Goal: Communication & Community: Participate in discussion

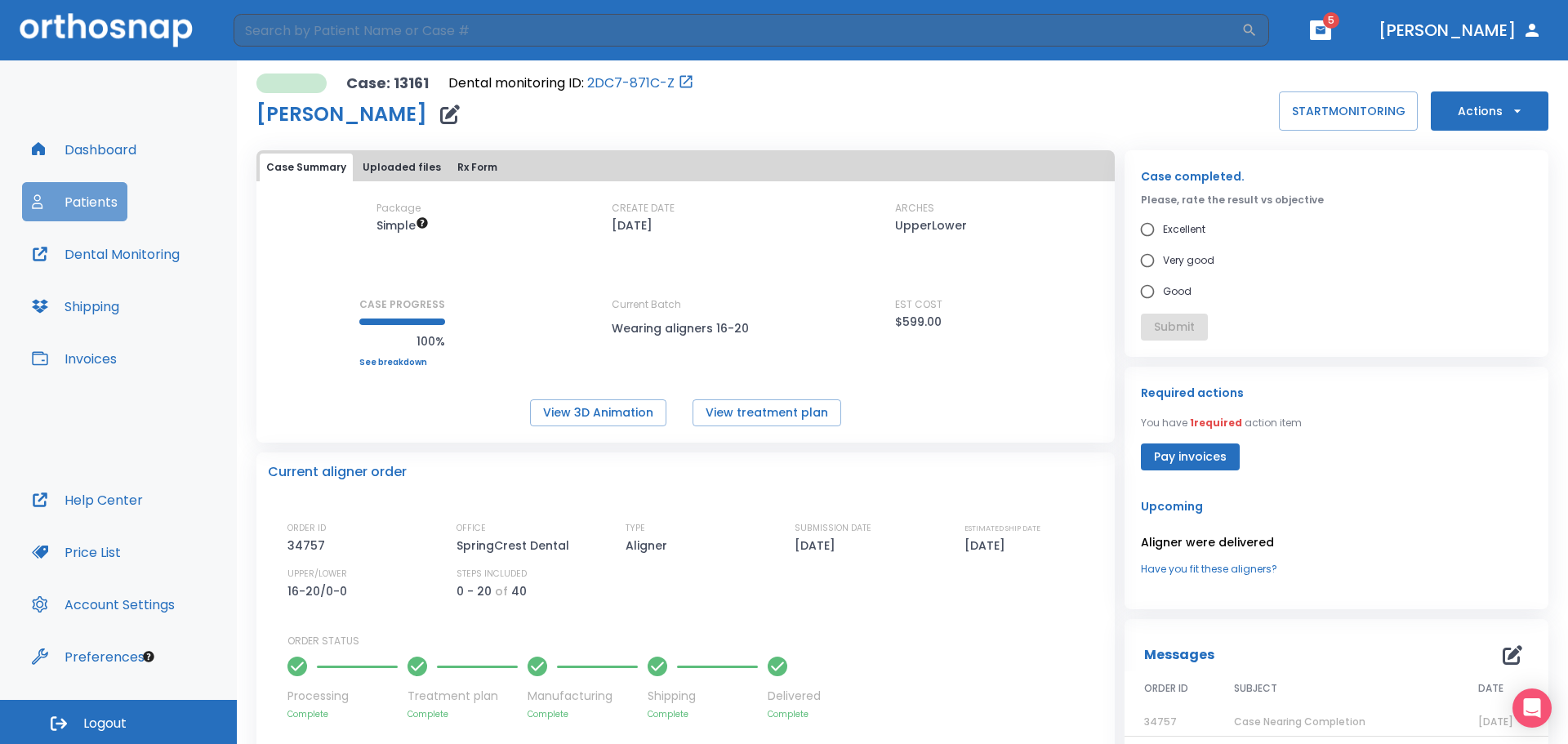
click at [110, 214] on button "Patients" at bounding box center [74, 201] width 105 height 40
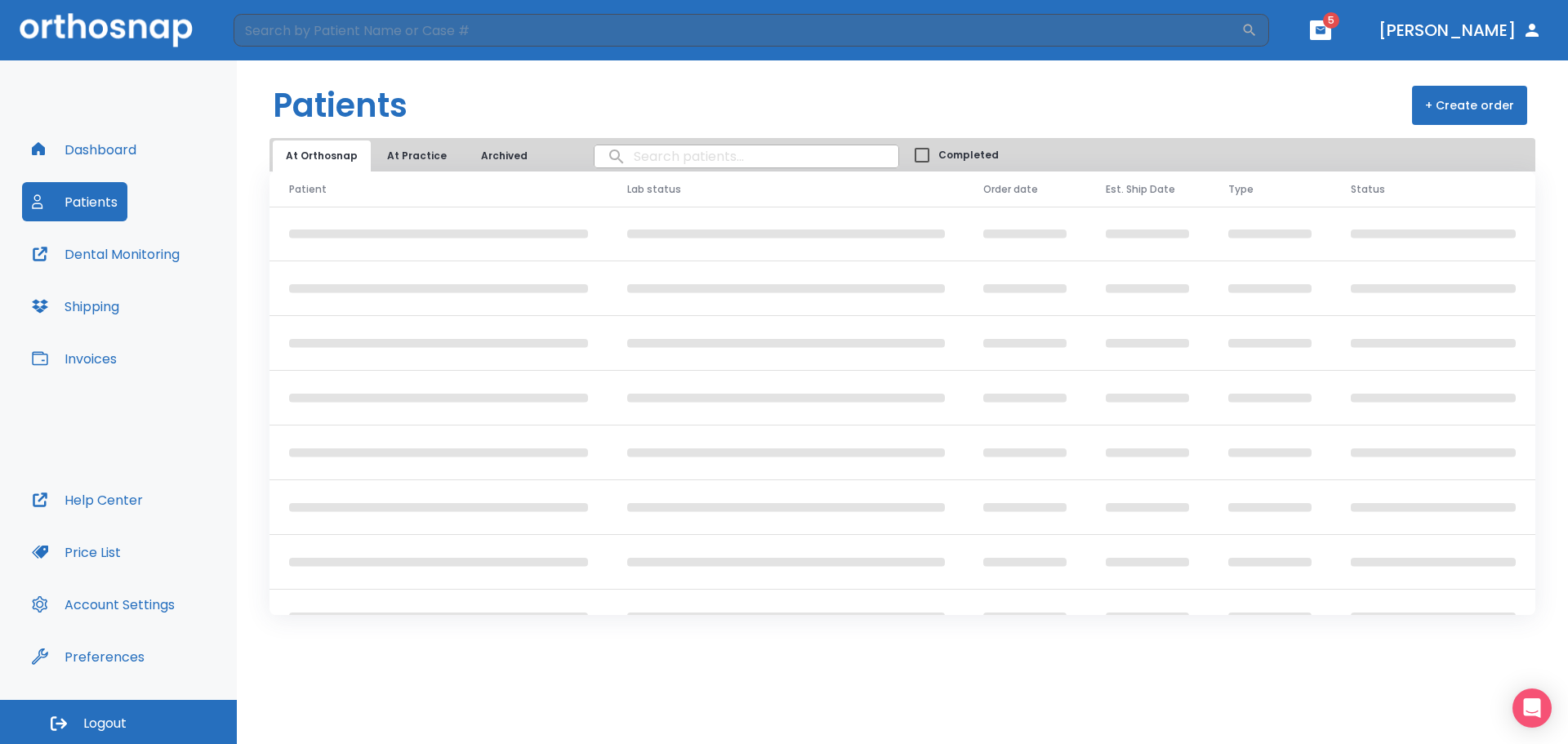
click at [706, 157] on input "search" at bounding box center [745, 156] width 303 height 32
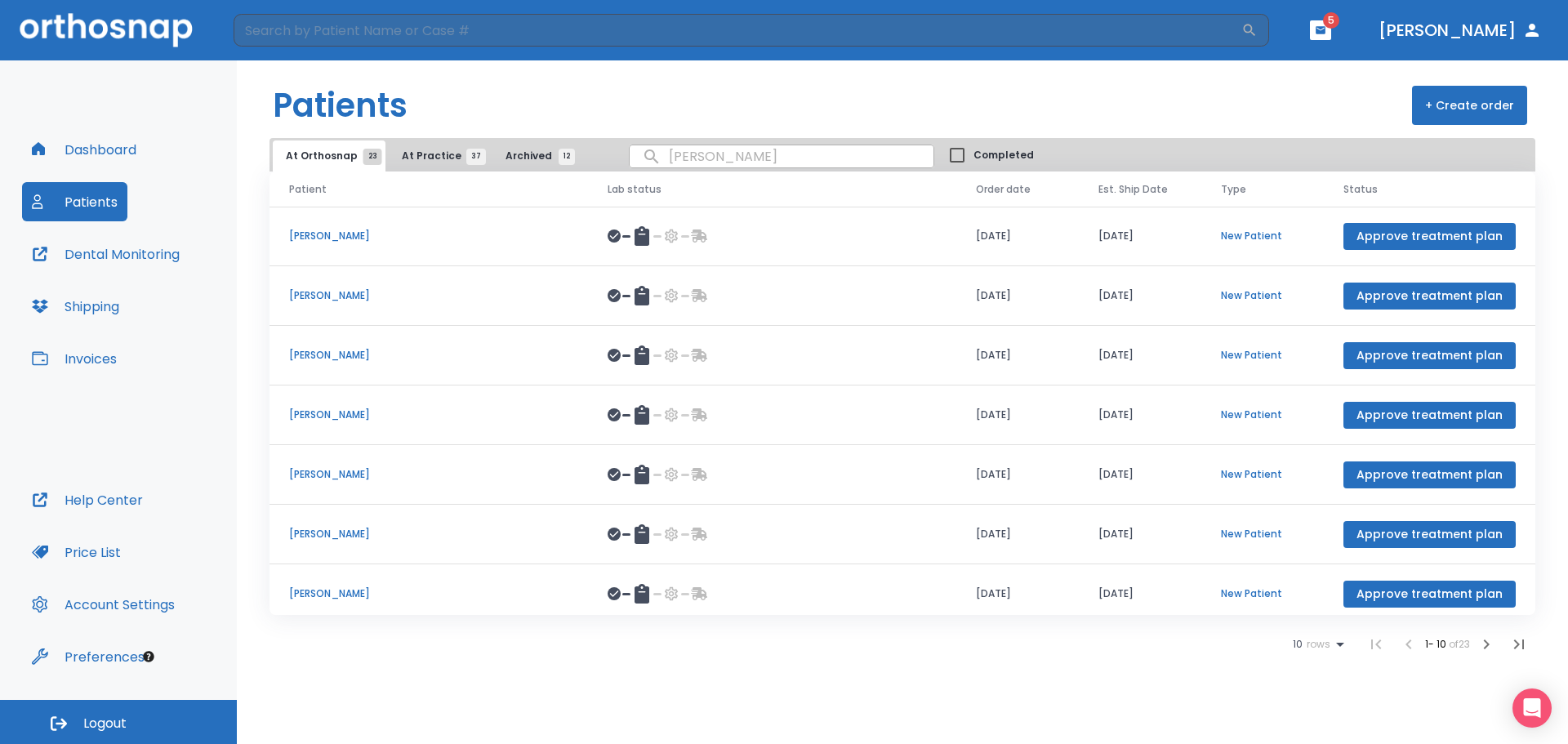
type input "[PERSON_NAME]"
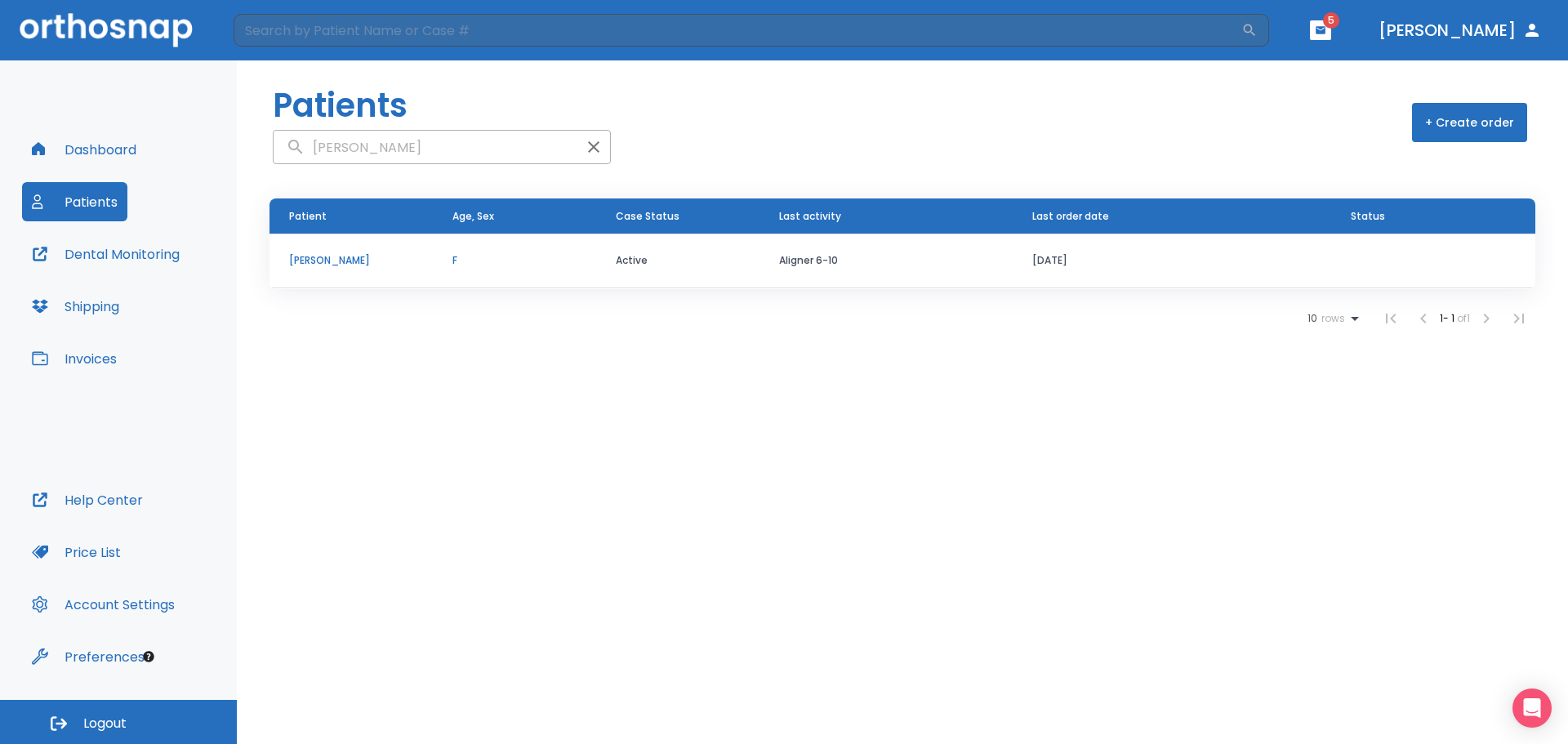
click at [348, 264] on p "[PERSON_NAME]" at bounding box center [351, 260] width 124 height 14
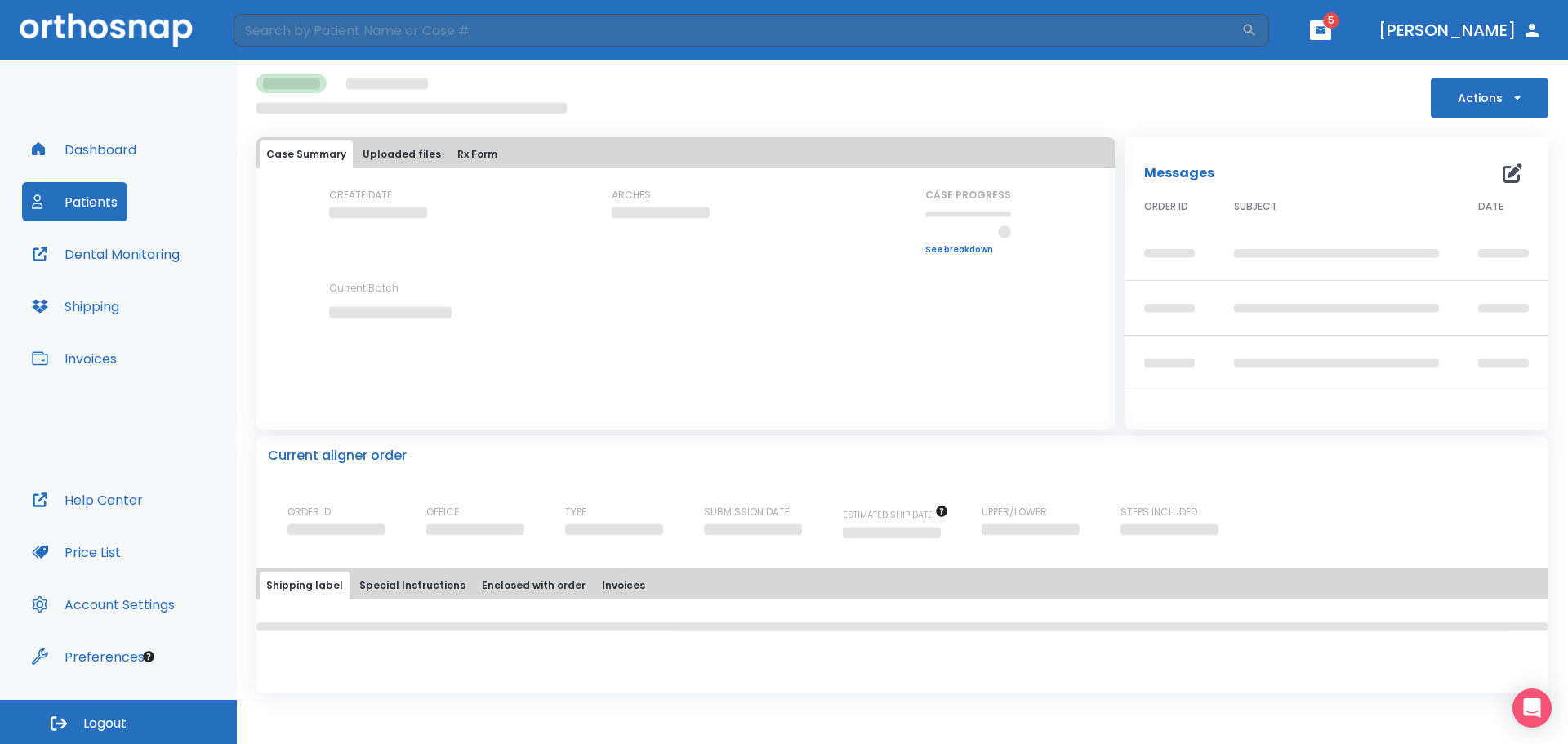
click at [104, 306] on button "Shipping" at bounding box center [75, 306] width 107 height 40
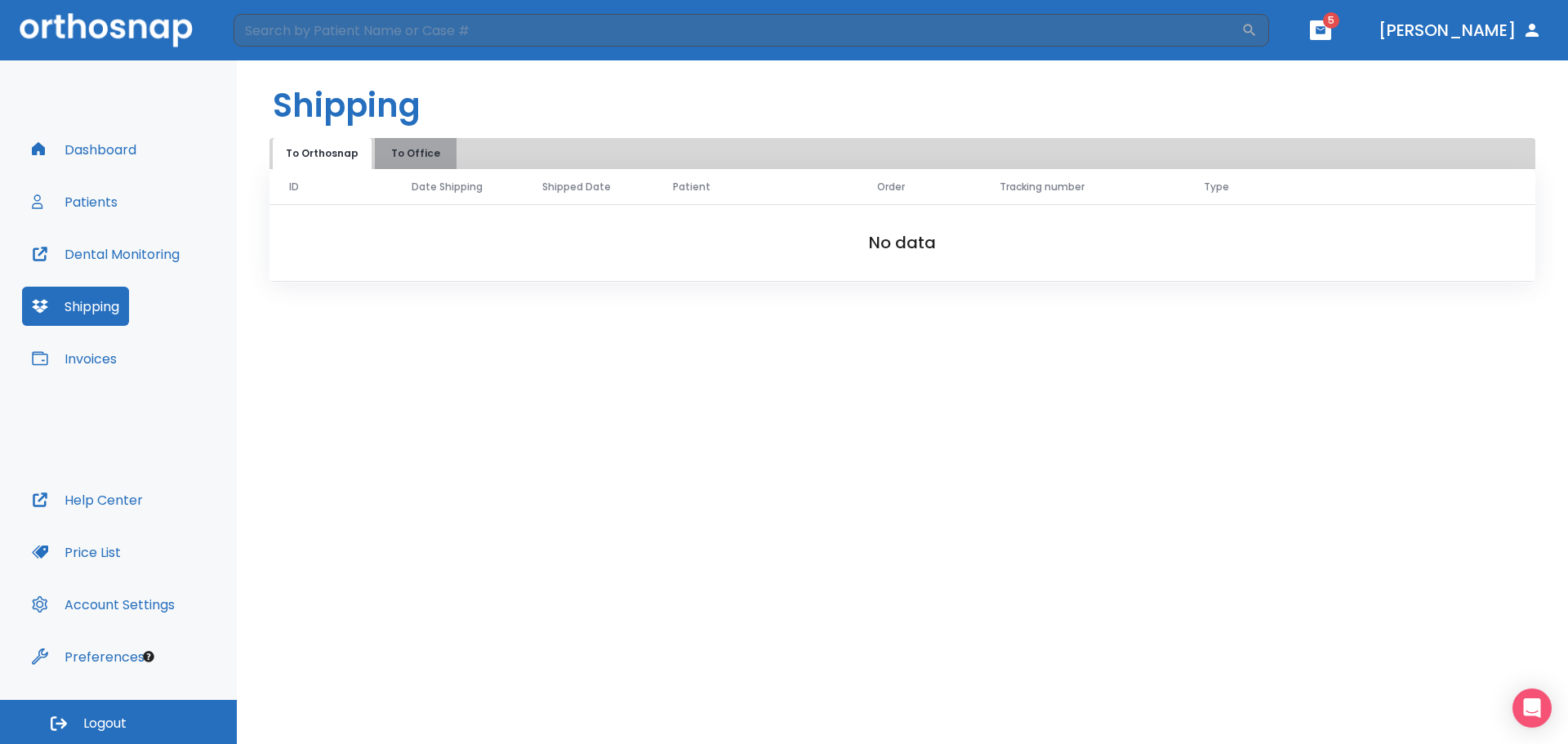
click at [400, 148] on button "To Office" at bounding box center [415, 153] width 82 height 31
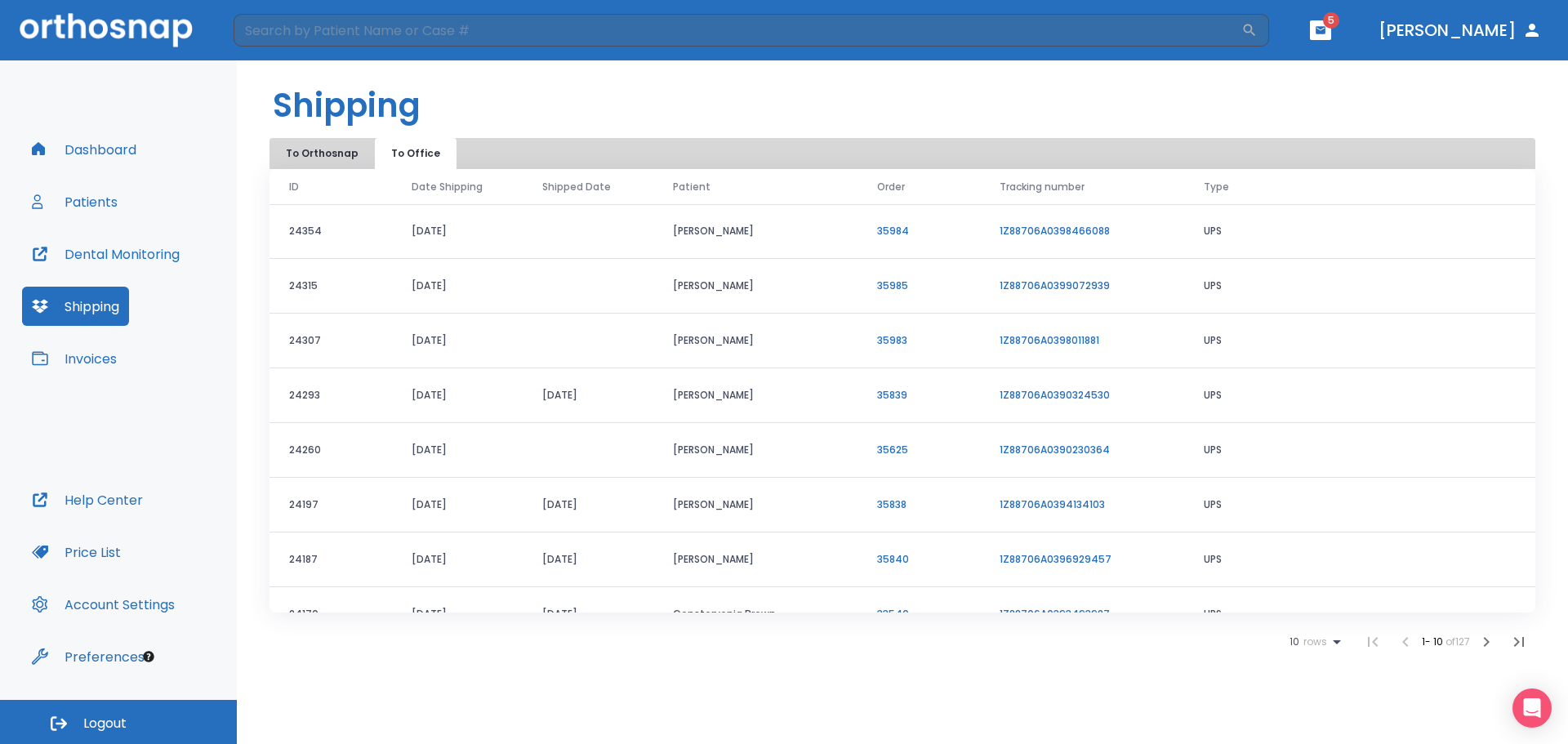
click at [1020, 226] on link "1Z88706A0398466088" at bounding box center [1055, 230] width 110 height 13
click at [101, 196] on button "Patients" at bounding box center [74, 201] width 105 height 40
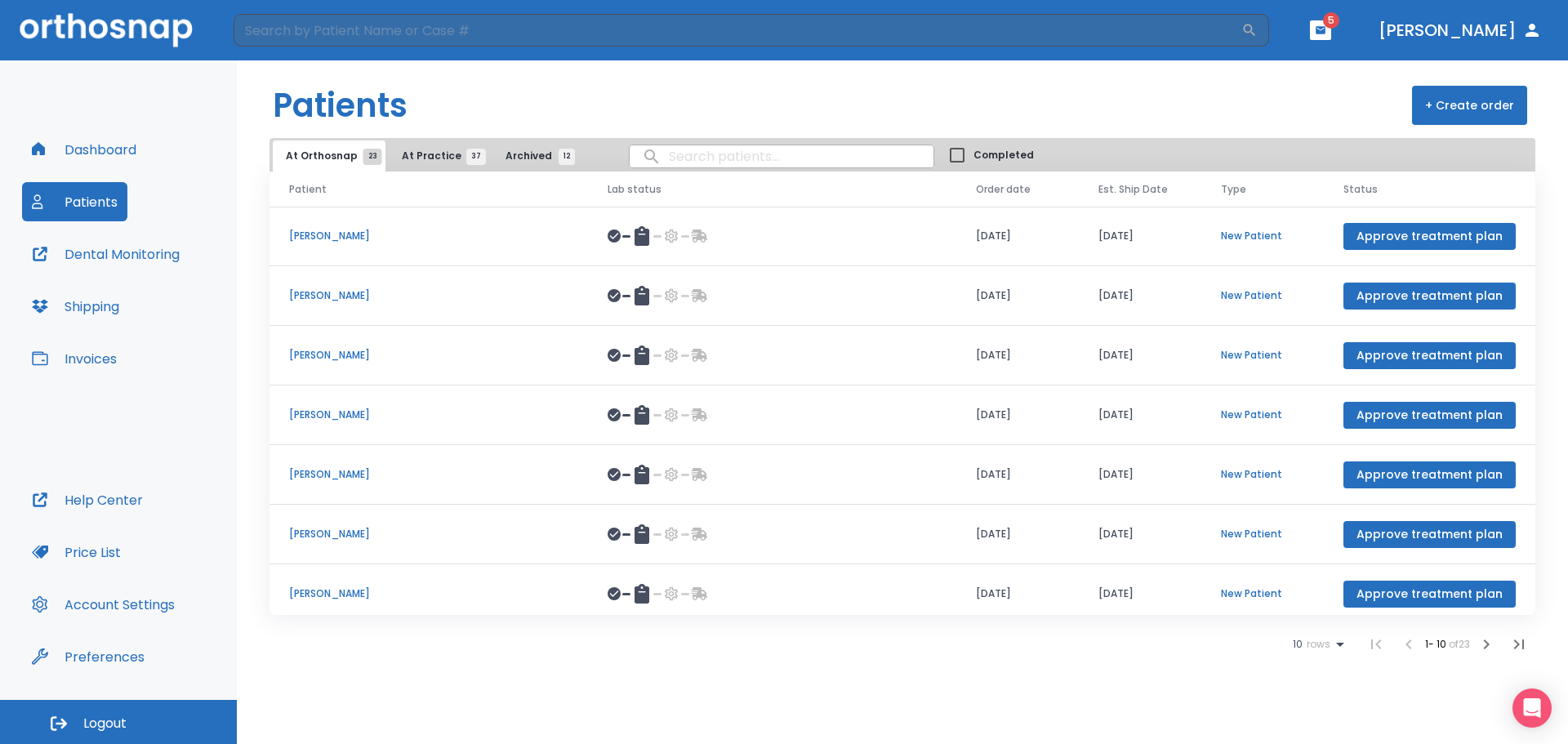
click at [693, 152] on input "search" at bounding box center [781, 156] width 303 height 32
type input "[PERSON_NAME]"
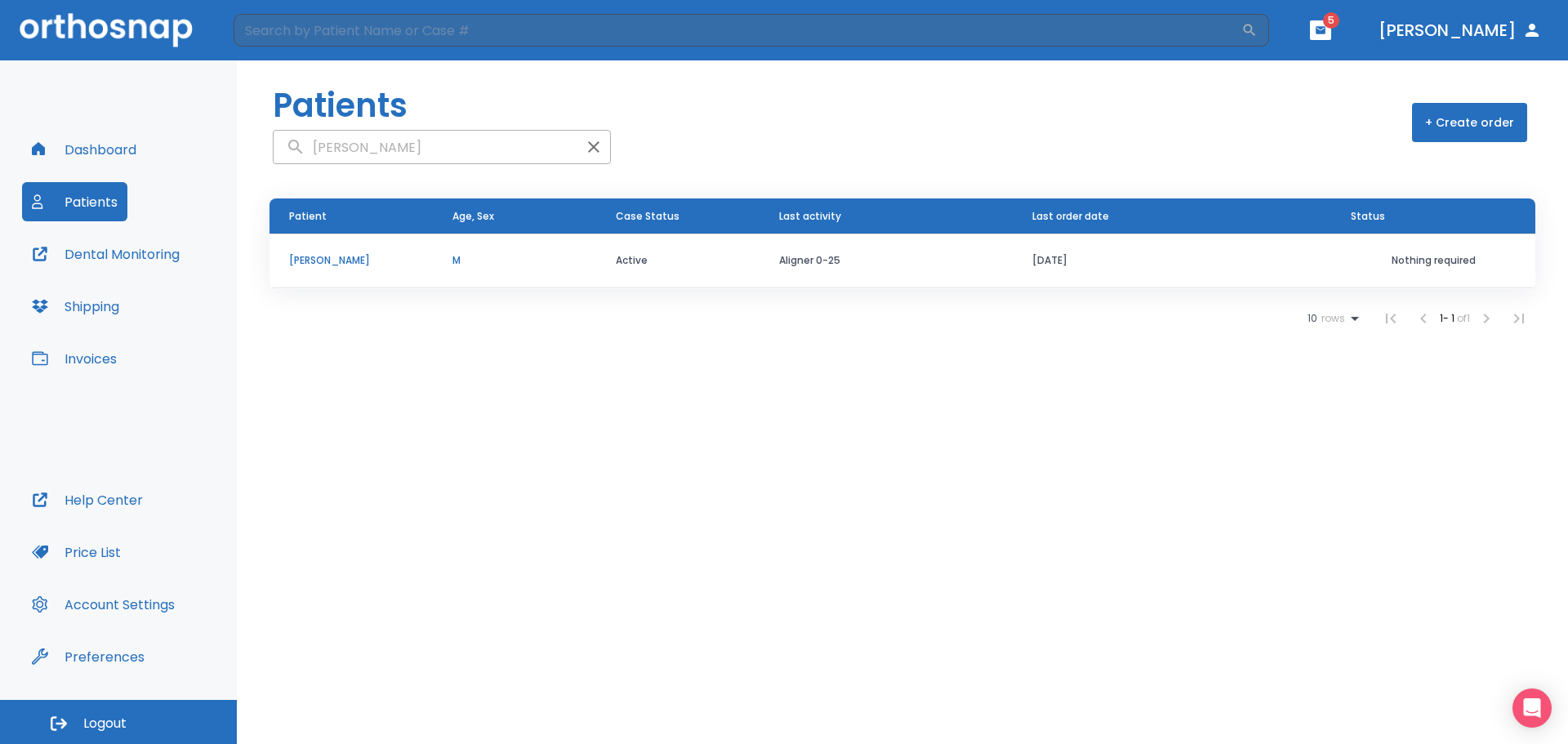
click at [341, 264] on p "[PERSON_NAME]" at bounding box center [351, 260] width 124 height 14
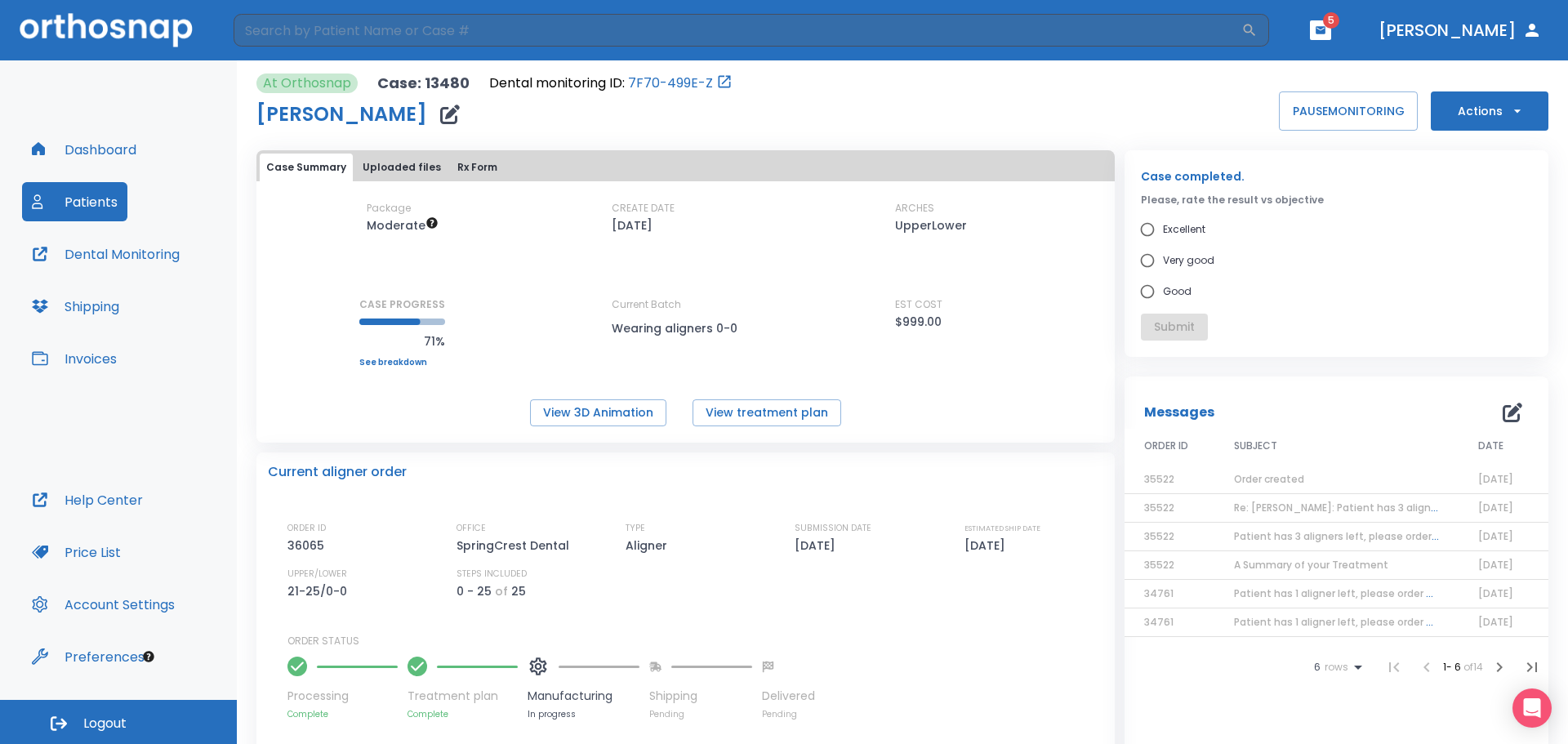
click at [1503, 413] on icon "button" at bounding box center [1512, 412] width 19 height 19
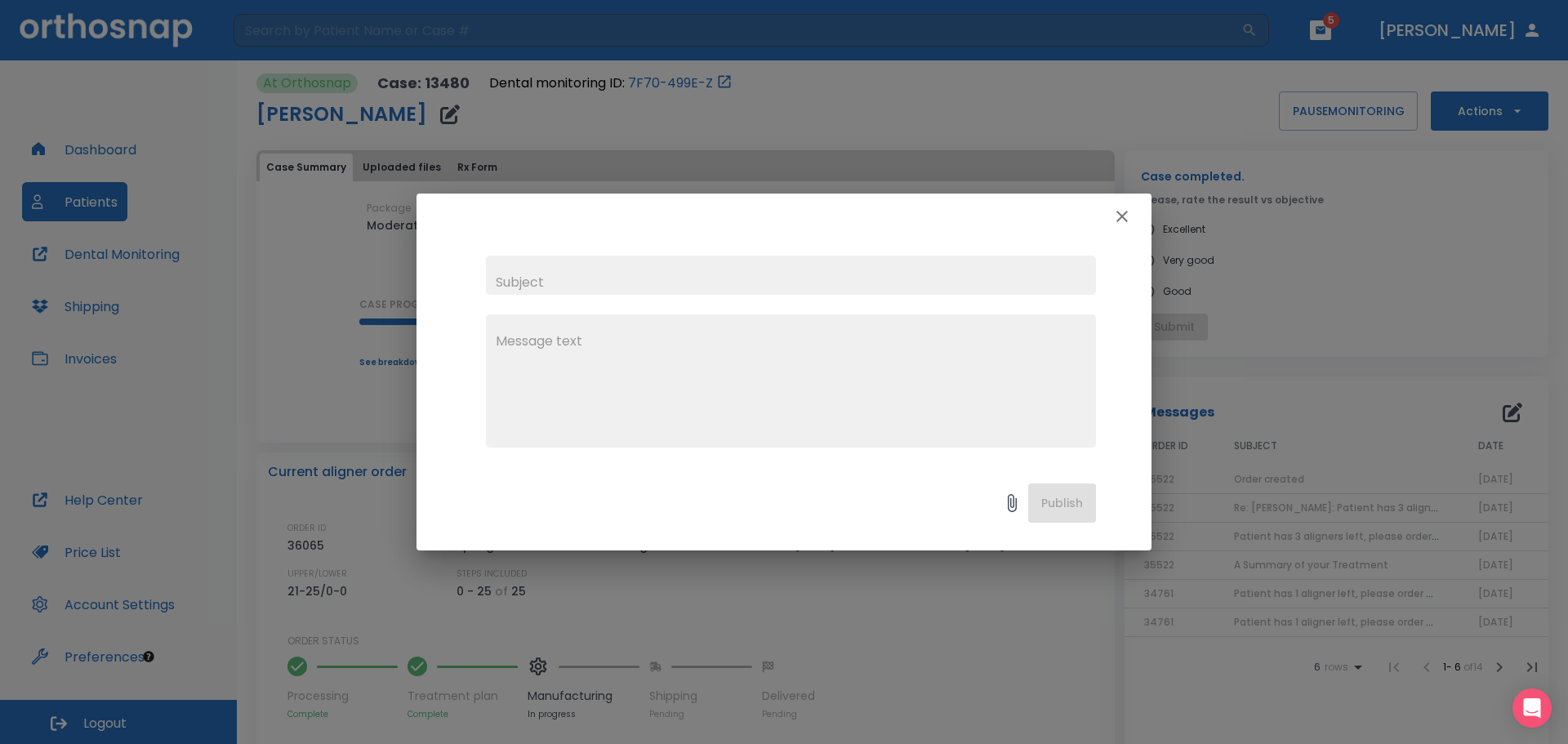
click at [566, 282] on input "text" at bounding box center [790, 275] width 610 height 40
type input "Current order"
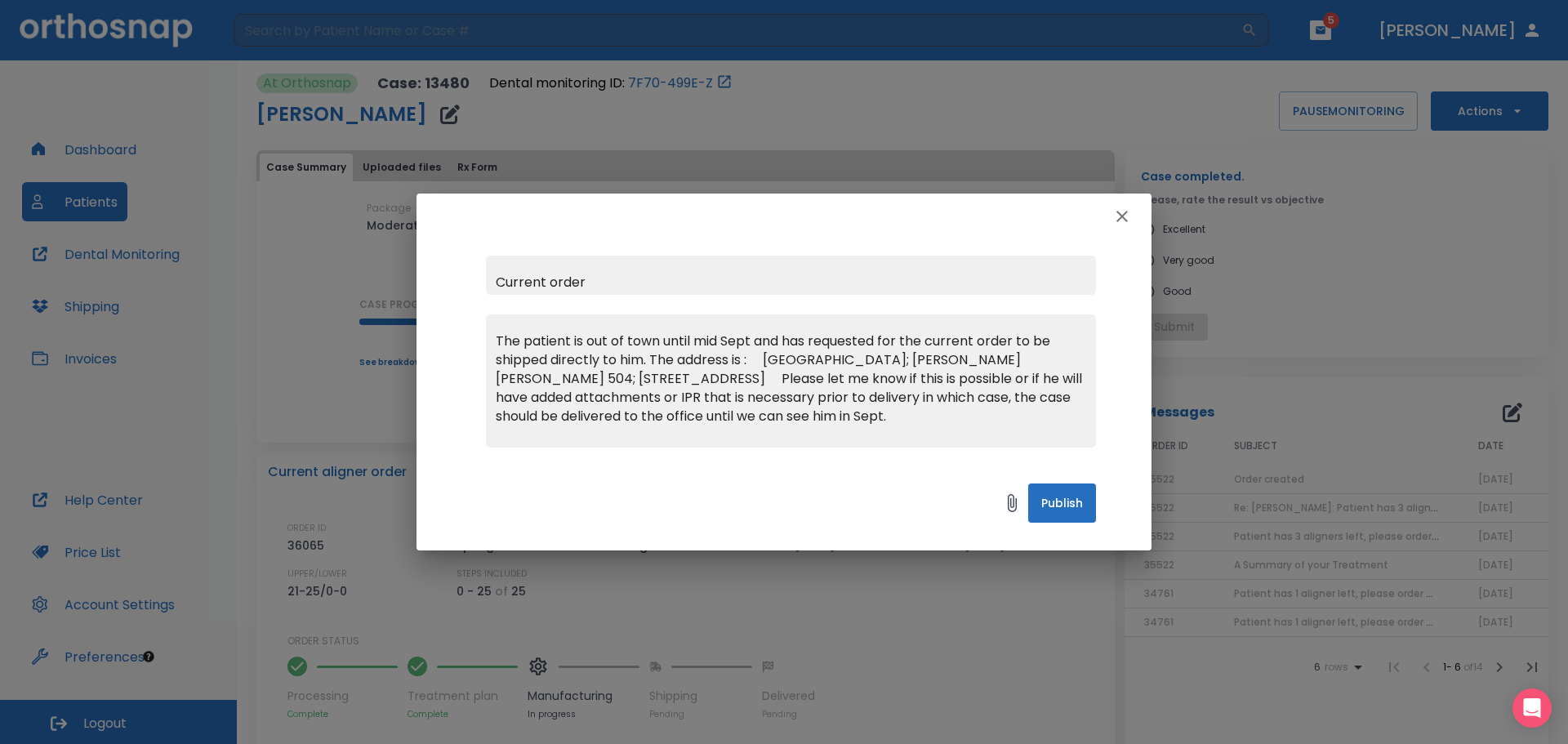
type textarea "The patient is out of town until mid Sept and has requested for the current ord…"
click at [1065, 508] on button "Publish" at bounding box center [1061, 503] width 67 height 40
